Goal: Task Accomplishment & Management: Complete application form

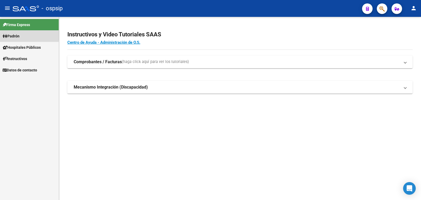
click at [12, 35] on span "Padrón" at bounding box center [11, 36] width 17 height 6
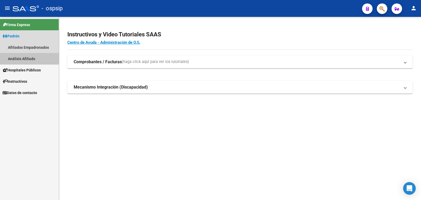
click at [28, 58] on link "Análisis Afiliado" at bounding box center [29, 58] width 59 height 11
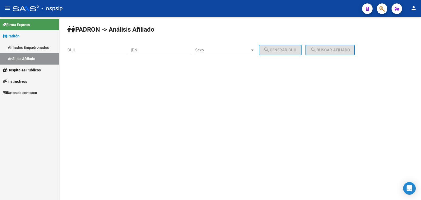
click at [152, 49] on input "DNI" at bounding box center [162, 50] width 60 height 5
paste input "41.245890"
click at [143, 50] on input "41.245890" at bounding box center [162, 50] width 60 height 5
type input "41245890"
click at [228, 48] on span "Sexo" at bounding box center [222, 50] width 55 height 5
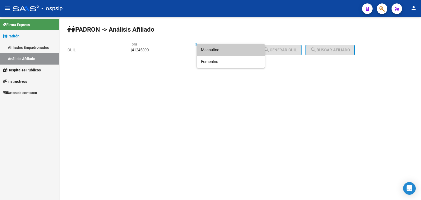
click at [228, 48] on span "Masculino" at bounding box center [231, 50] width 60 height 12
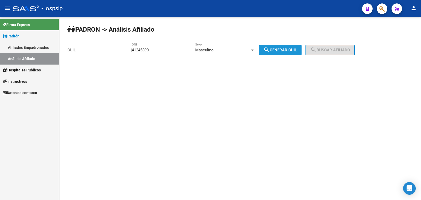
click at [286, 52] on span "search Generar CUIL" at bounding box center [280, 50] width 33 height 5
type input "20-41245890-8"
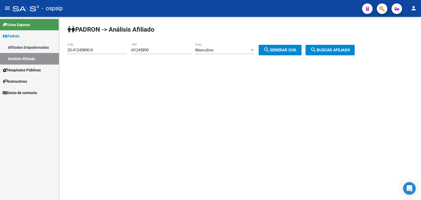
click at [326, 48] on span "search Buscar afiliado" at bounding box center [330, 50] width 40 height 5
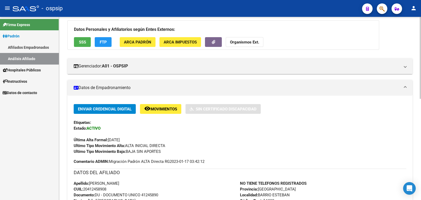
scroll to position [33, 0]
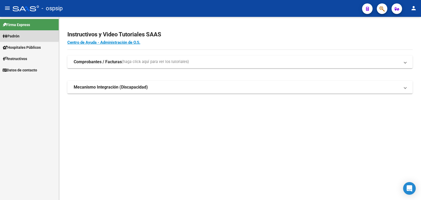
click at [17, 35] on span "Padrón" at bounding box center [11, 36] width 17 height 6
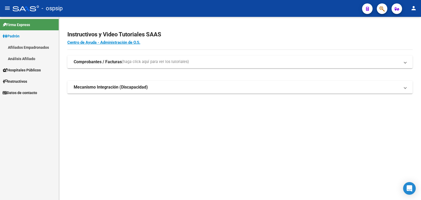
click at [23, 58] on link "Análisis Afiliado" at bounding box center [29, 58] width 59 height 11
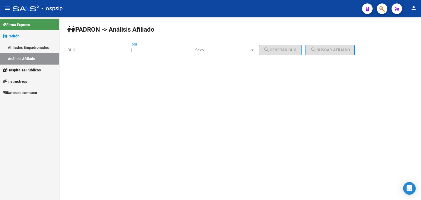
click at [148, 49] on input "DNI" at bounding box center [162, 50] width 60 height 5
type input "25906907"
click at [232, 51] on span "Sexo" at bounding box center [222, 50] width 55 height 5
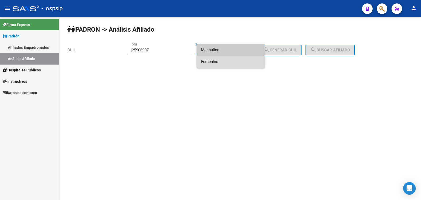
click at [234, 62] on span "Femenino" at bounding box center [231, 62] width 60 height 12
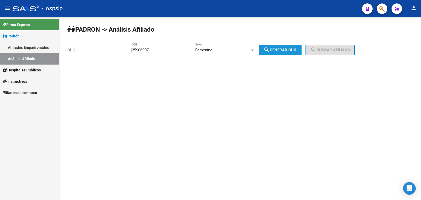
click at [291, 51] on span "search Generar CUIL" at bounding box center [280, 50] width 33 height 5
type input "27-25906907-1"
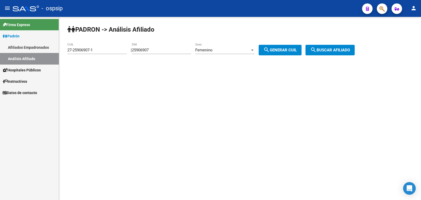
click at [339, 50] on span "search Buscar afiliado" at bounding box center [330, 50] width 40 height 5
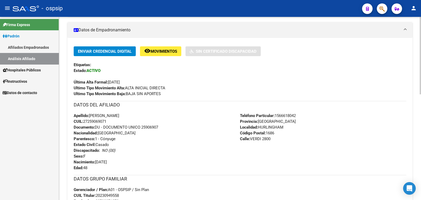
scroll to position [131, 0]
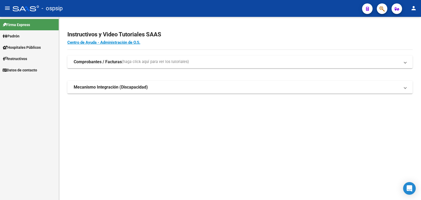
click at [16, 36] on span "Padrón" at bounding box center [11, 36] width 17 height 6
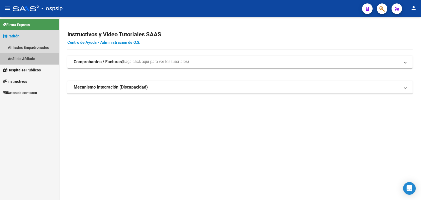
click at [18, 58] on link "Análisis Afiliado" at bounding box center [29, 58] width 59 height 11
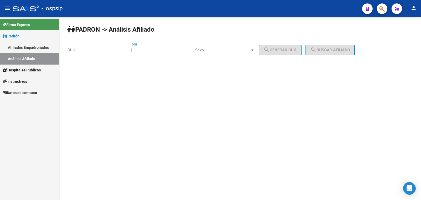
click at [147, 49] on input "DNI" at bounding box center [162, 50] width 60 height 5
type input "36385561"
click at [222, 50] on span "Sexo" at bounding box center [222, 50] width 55 height 5
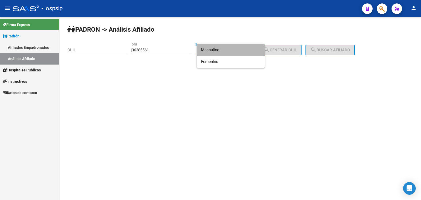
click at [222, 50] on span "Masculino" at bounding box center [231, 50] width 60 height 12
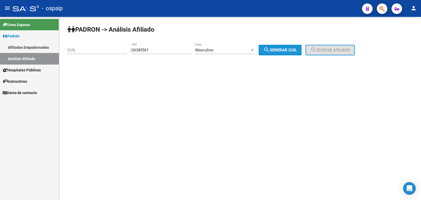
click at [290, 49] on span "search Generar CUIL" at bounding box center [280, 50] width 33 height 5
type input "20-36385561-0"
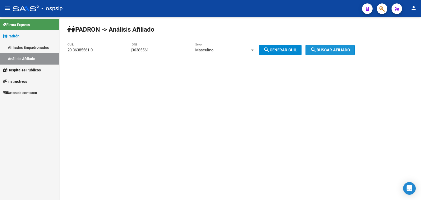
click at [324, 47] on button "search Buscar afiliado" at bounding box center [330, 50] width 49 height 11
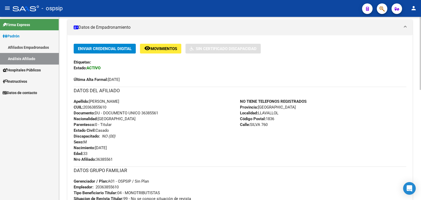
scroll to position [99, 0]
